Goal: Transaction & Acquisition: Purchase product/service

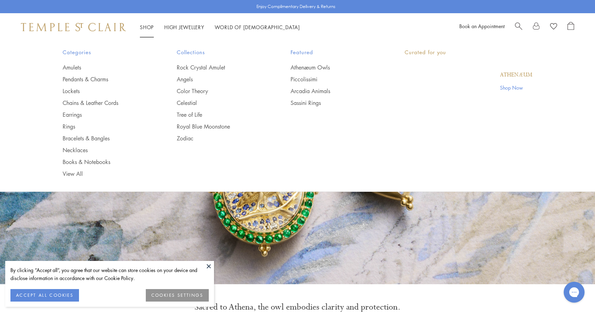
click at [149, 27] on link "Shop Shop" at bounding box center [147, 27] width 14 height 7
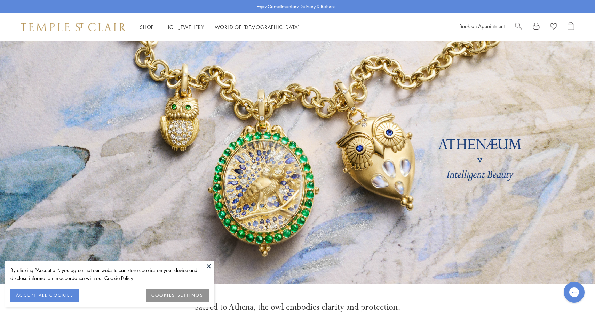
click at [523, 27] on div at bounding box center [544, 27] width 59 height 10
click at [520, 26] on span "Search" at bounding box center [518, 25] width 7 height 7
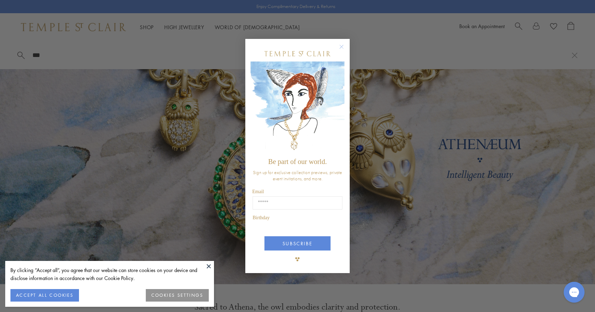
type input "***"
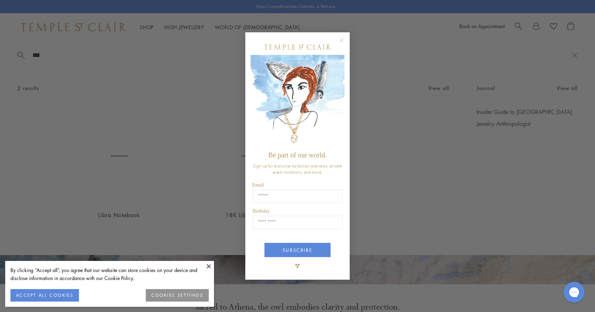
click at [342, 38] on circle "Close dialog" at bounding box center [342, 40] width 8 height 8
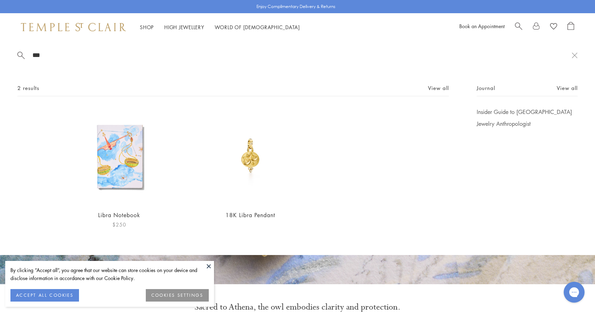
click at [125, 146] on img at bounding box center [119, 156] width 96 height 96
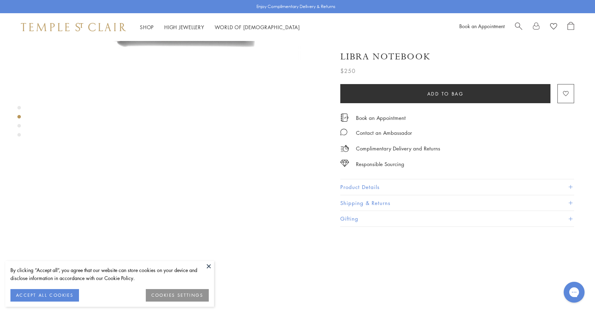
scroll to position [521, 0]
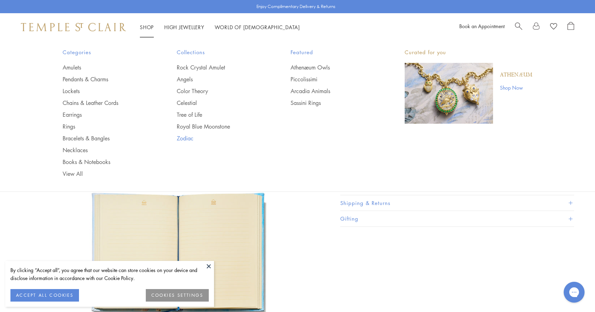
click at [188, 139] on link "Zodiac" at bounding box center [220, 139] width 86 height 8
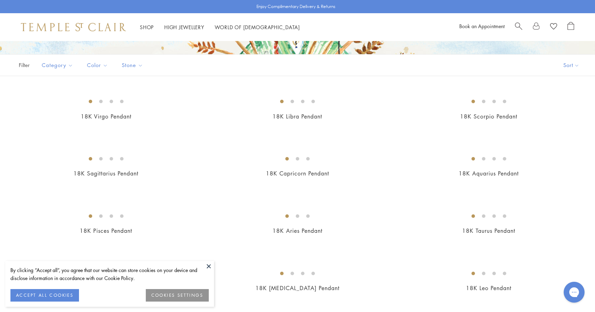
scroll to position [237, 0]
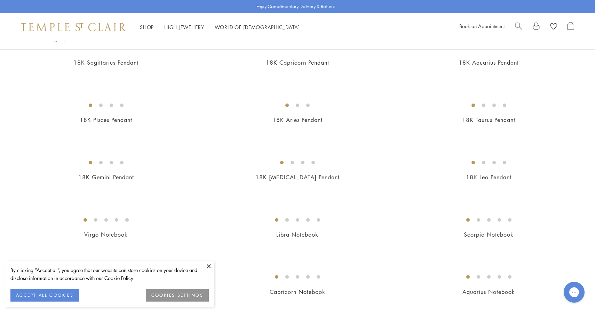
click at [0, 0] on img at bounding box center [0, 0] width 0 height 0
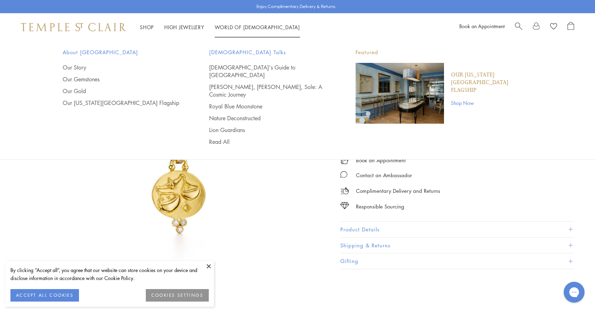
click at [518, 29] on link "Search" at bounding box center [518, 27] width 7 height 10
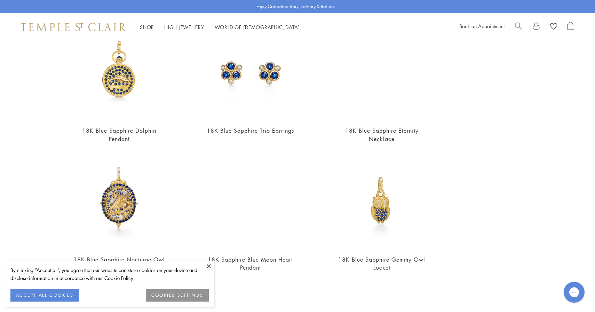
scroll to position [213, 0]
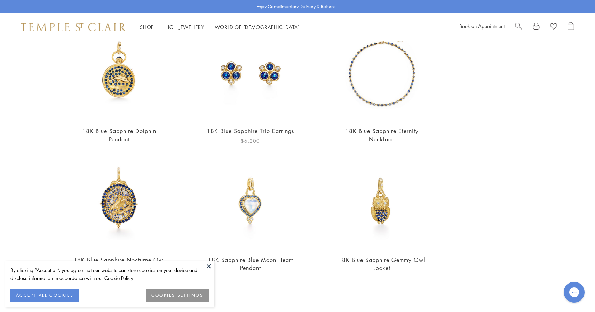
type input "**********"
click at [260, 74] on img at bounding box center [250, 72] width 96 height 96
